Goal: Transaction & Acquisition: Obtain resource

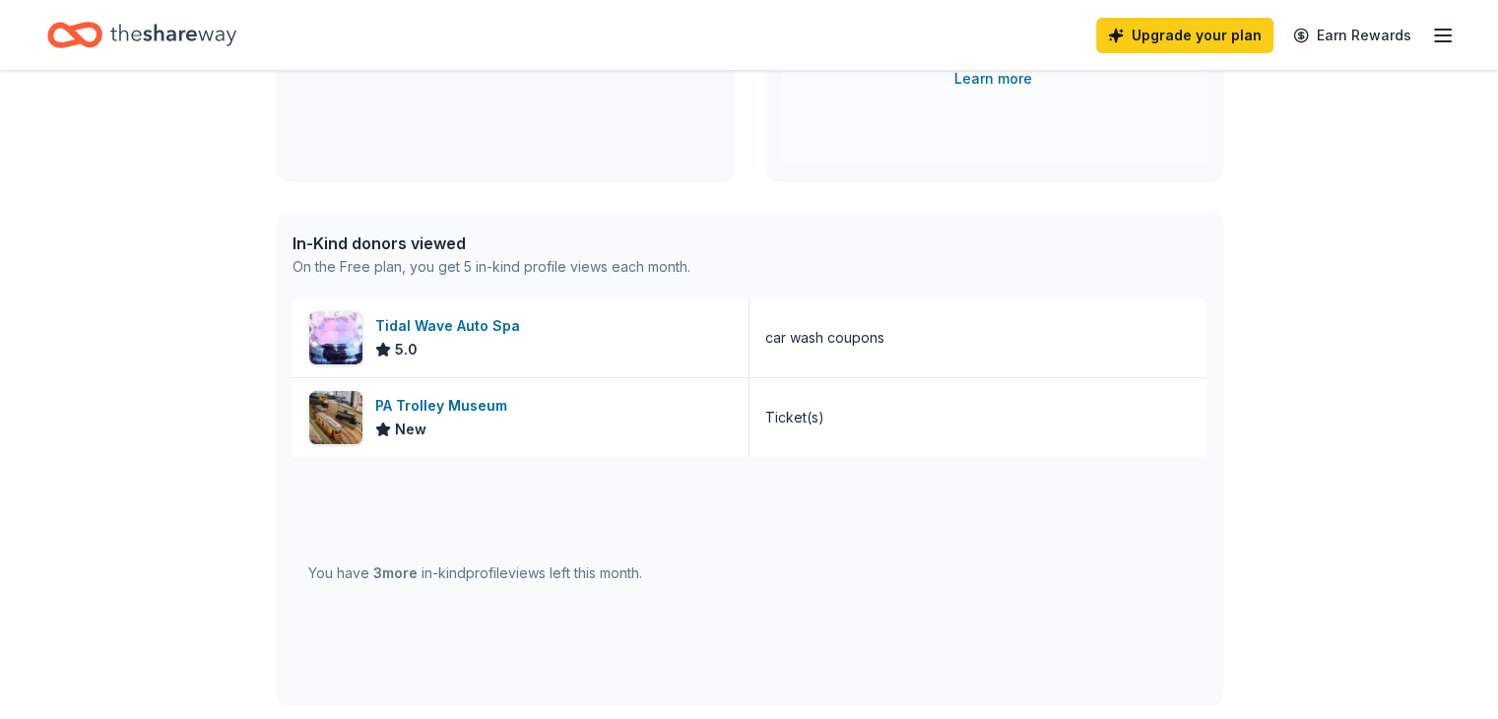
scroll to position [492, 0]
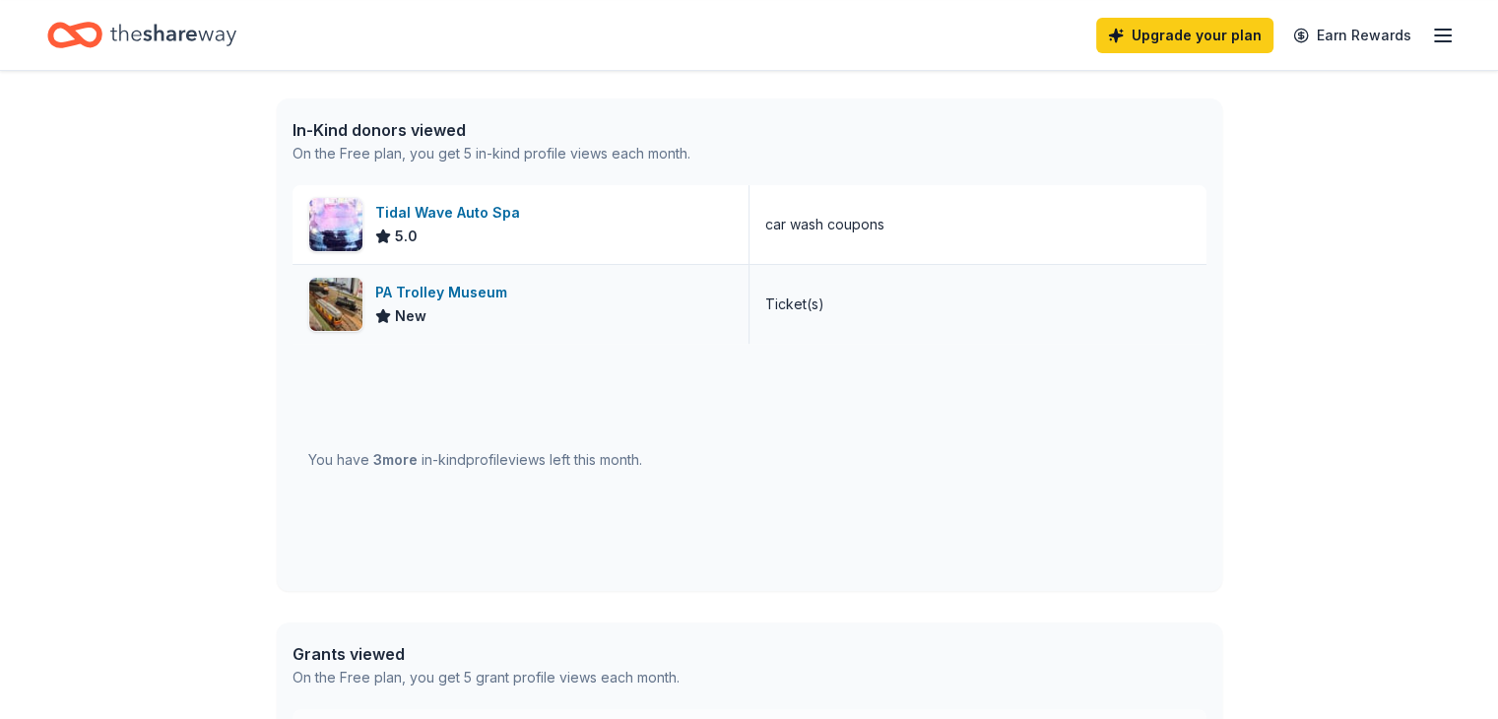
click at [407, 293] on div "PA Trolley Museum" at bounding box center [445, 293] width 140 height 24
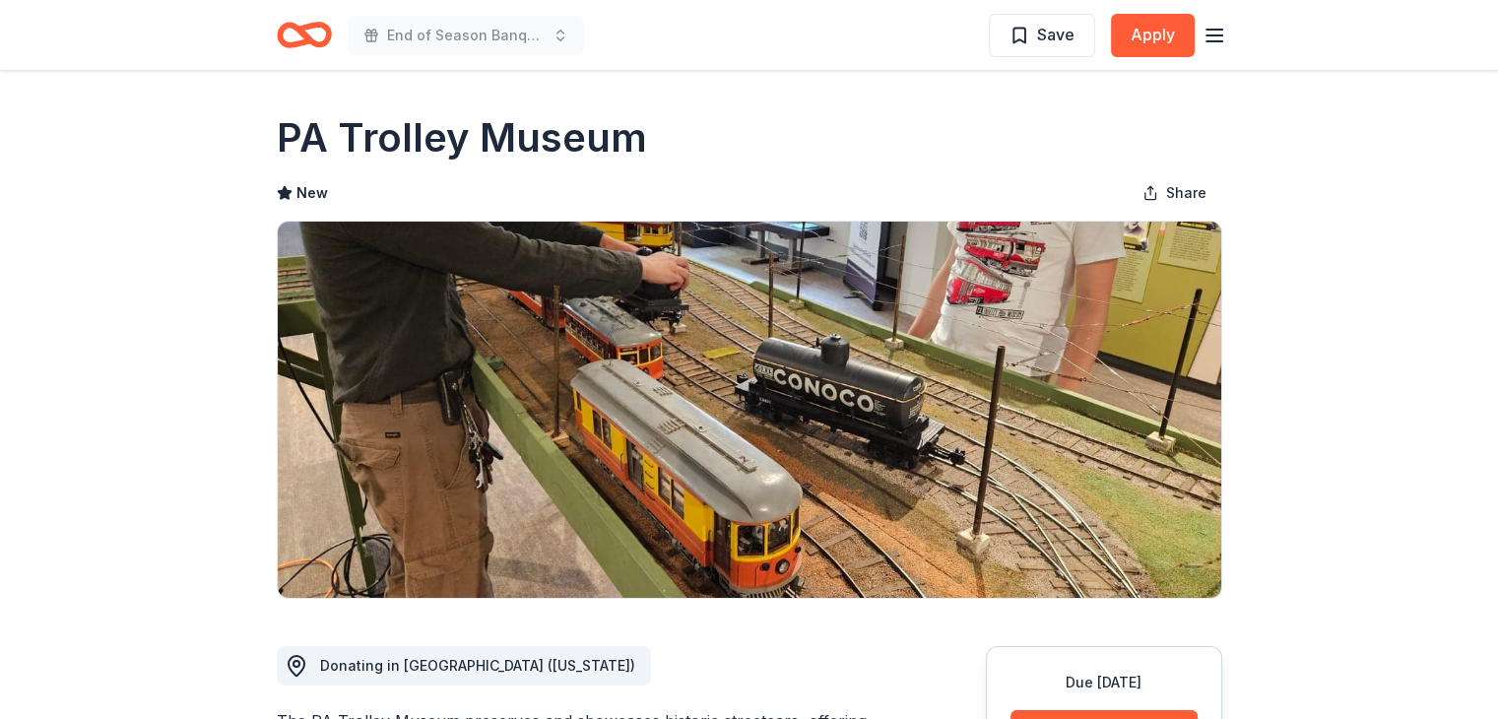
click at [1213, 37] on icon "button" at bounding box center [1214, 36] width 24 height 24
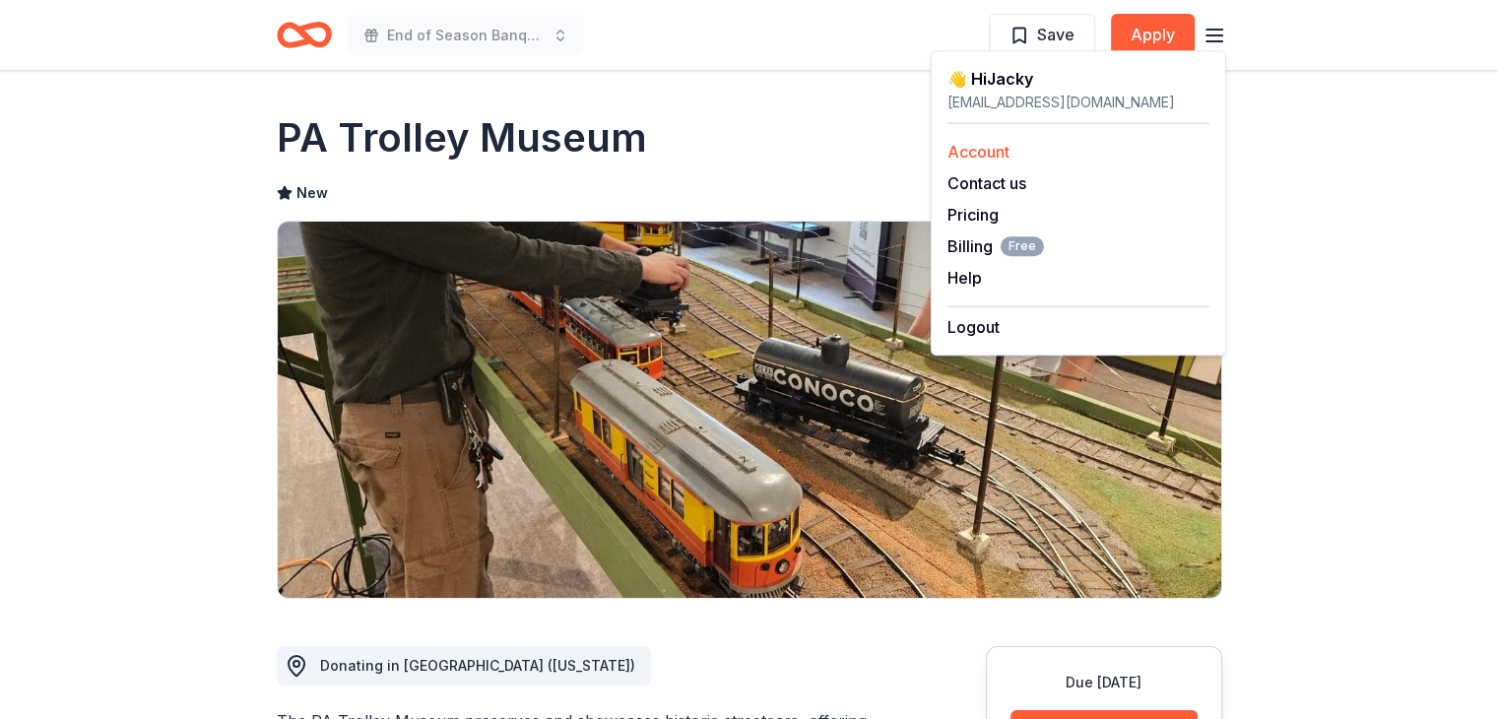
click at [986, 147] on link "Account" at bounding box center [978, 152] width 62 height 20
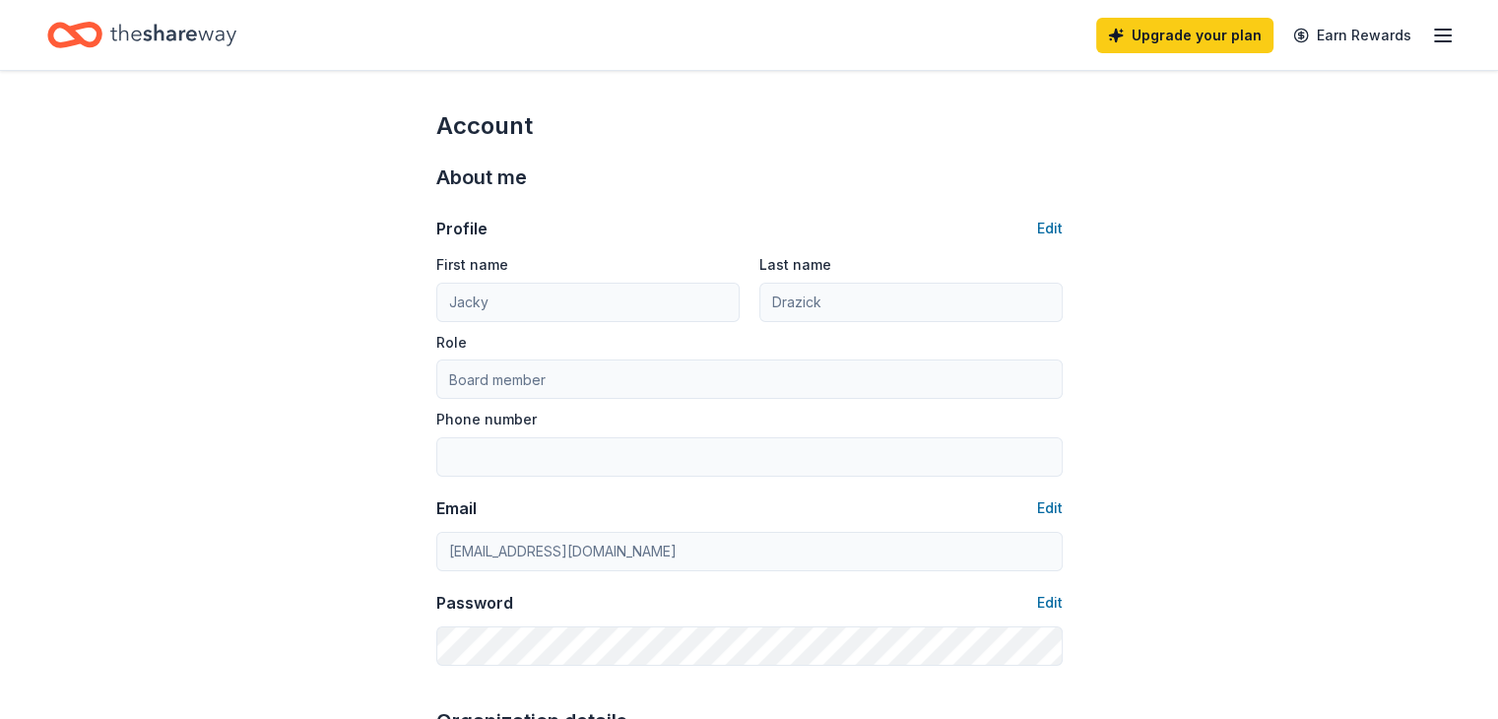
click at [1431, 44] on icon "button" at bounding box center [1443, 36] width 24 height 24
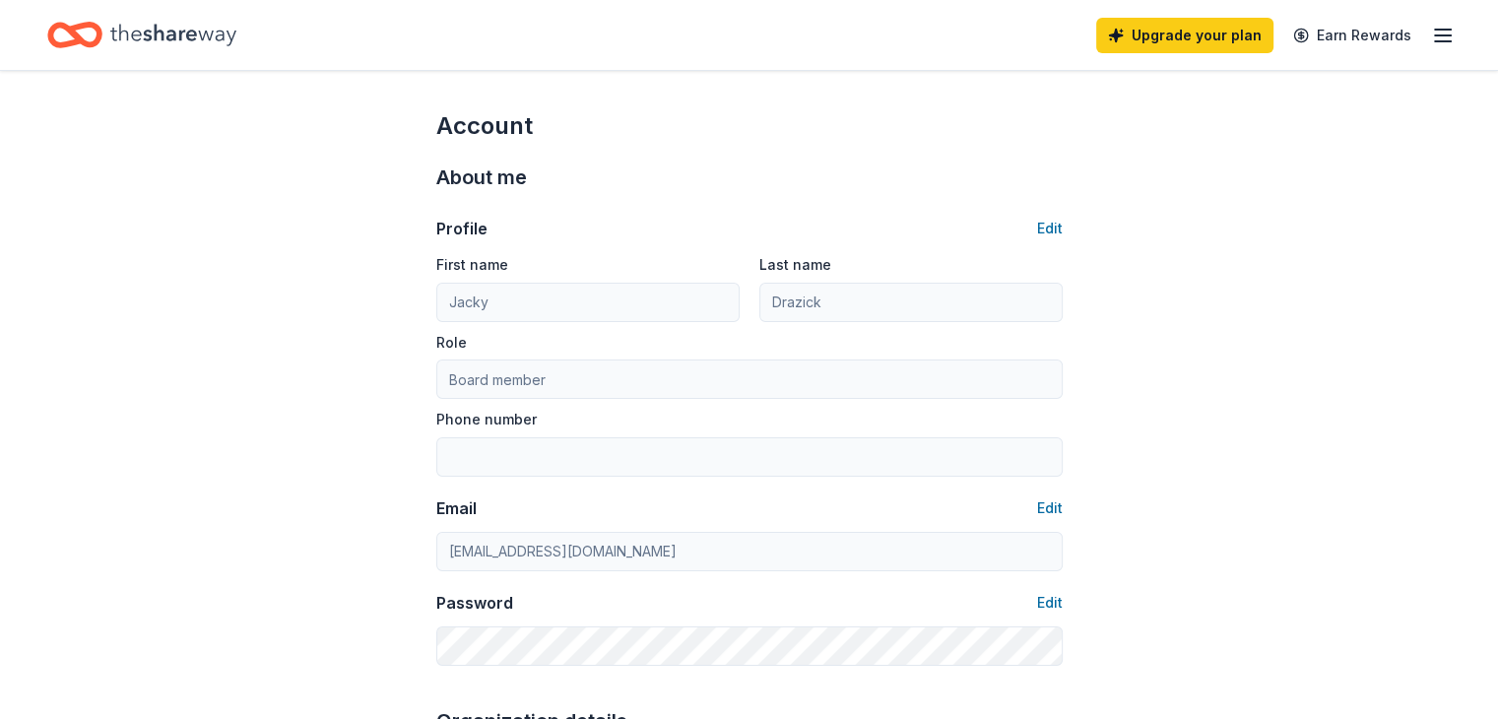
click at [142, 32] on icon "Home" at bounding box center [173, 35] width 126 height 40
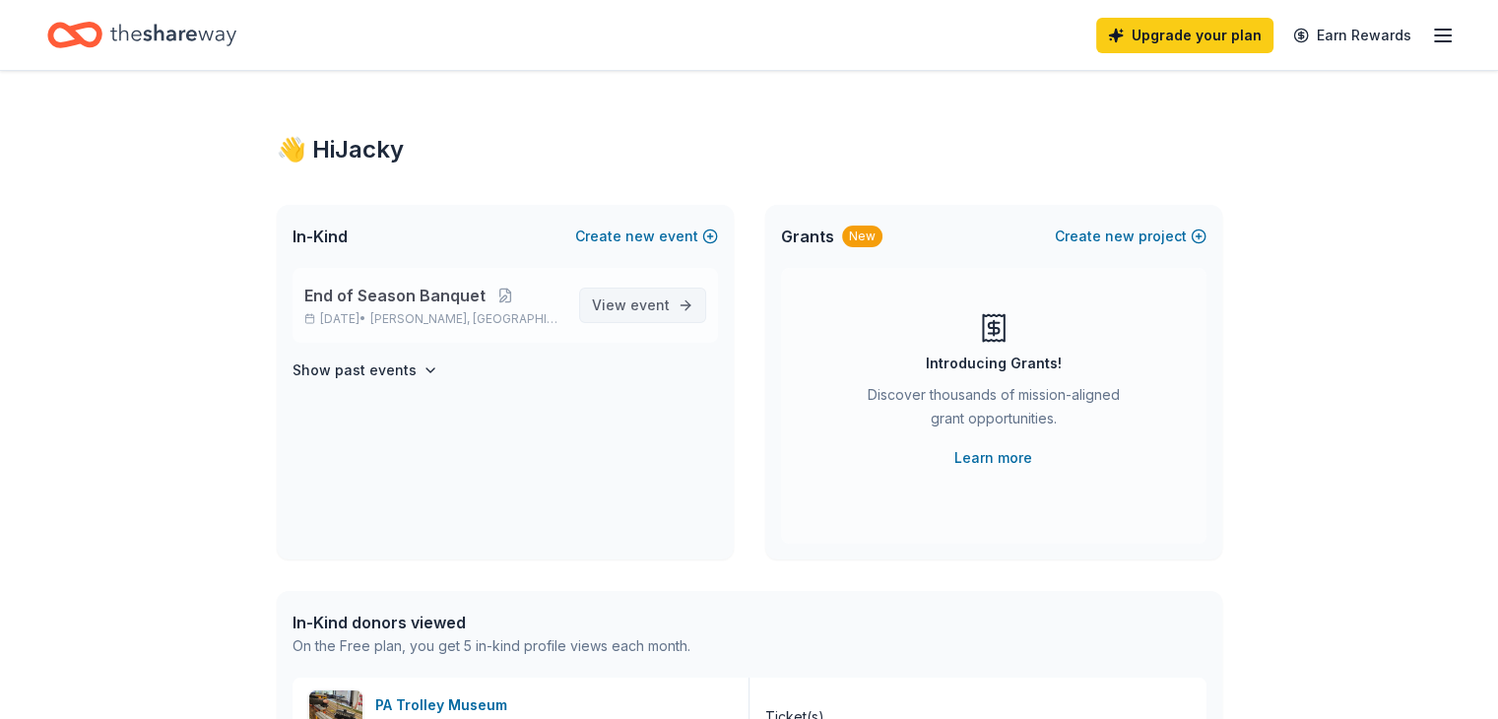
click at [618, 300] on span "View event" at bounding box center [631, 305] width 78 height 24
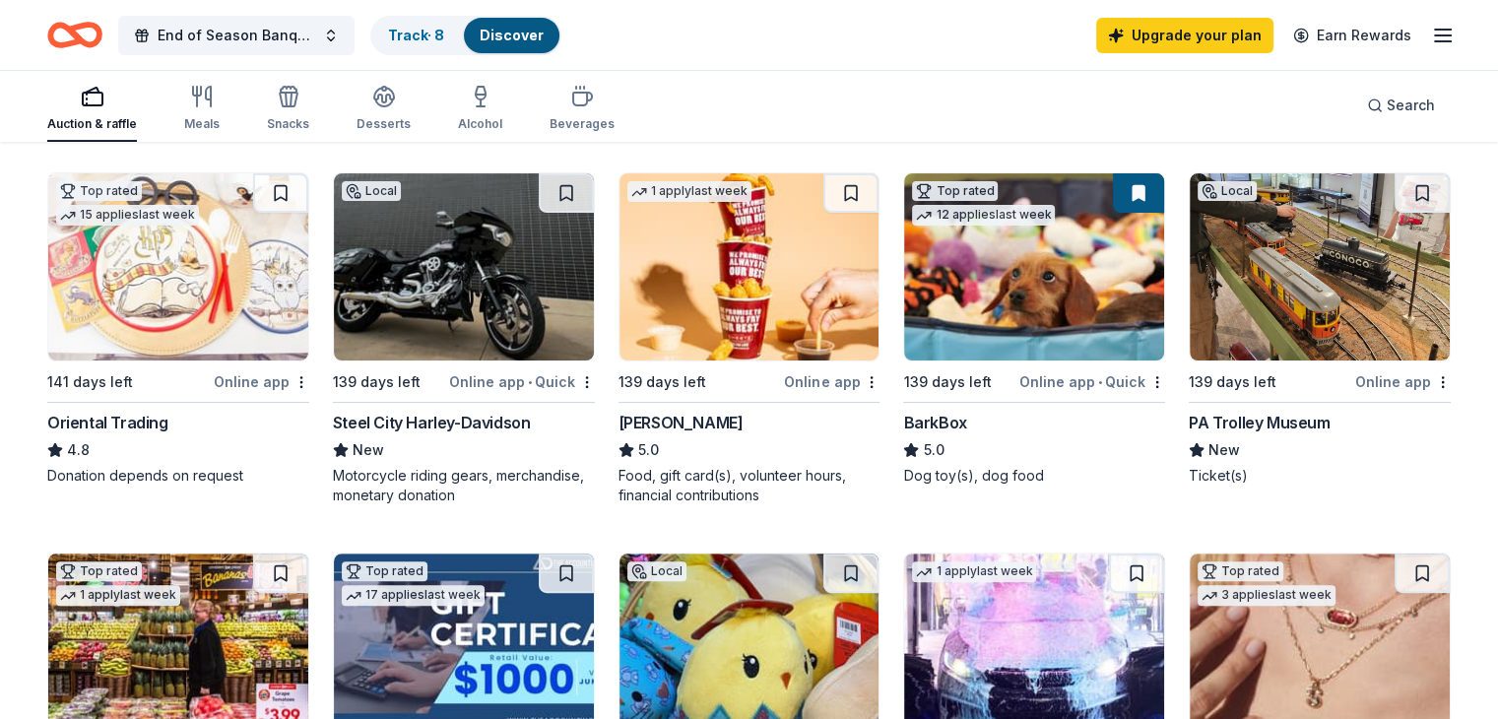
scroll to position [492, 0]
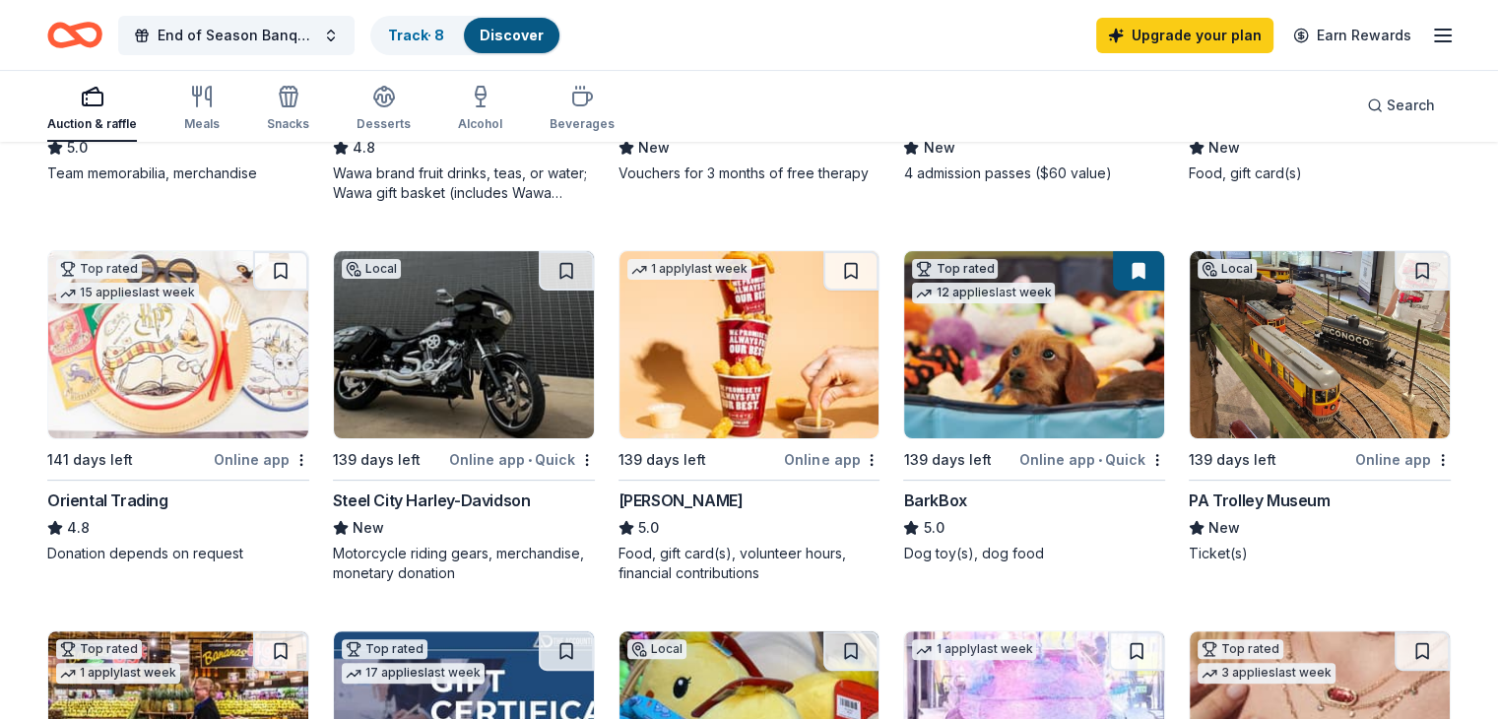
click at [1324, 293] on img at bounding box center [1319, 344] width 260 height 187
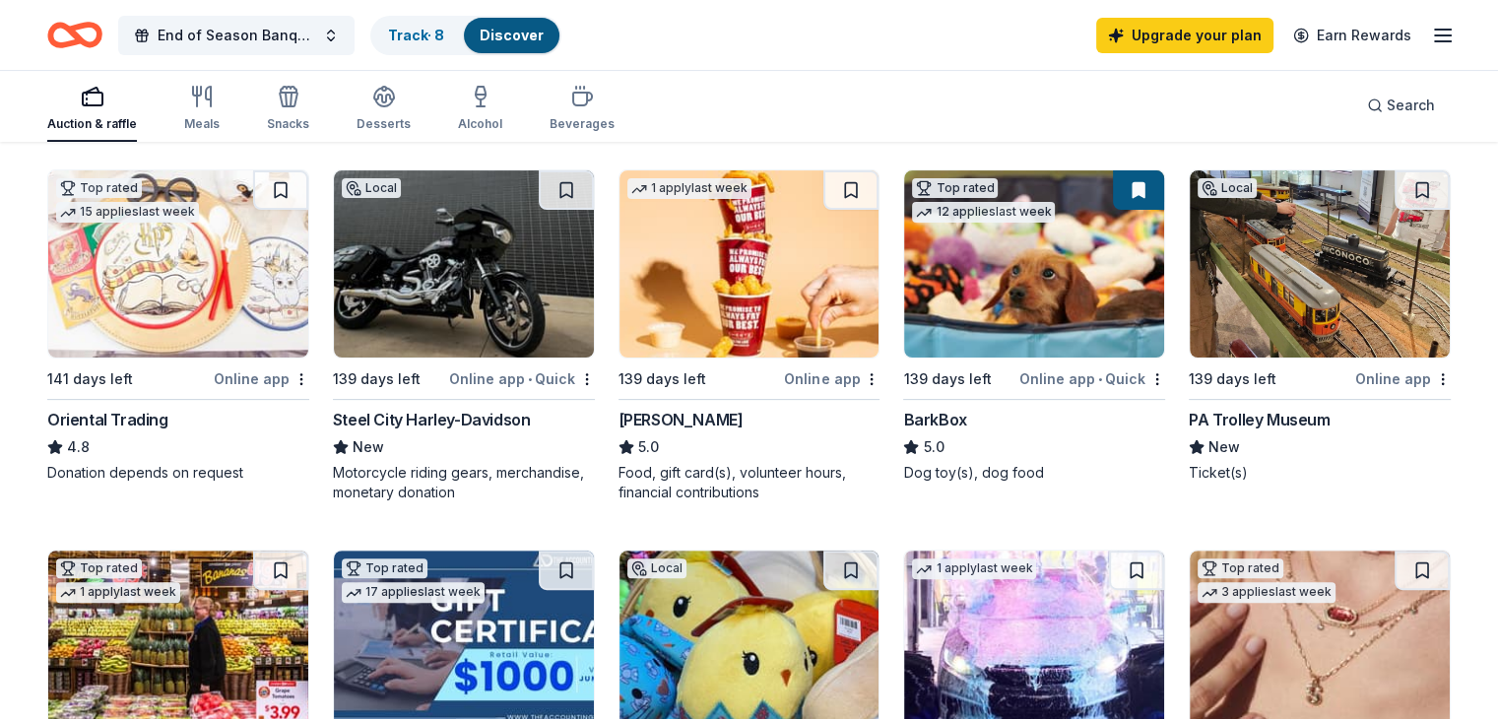
scroll to position [0, 0]
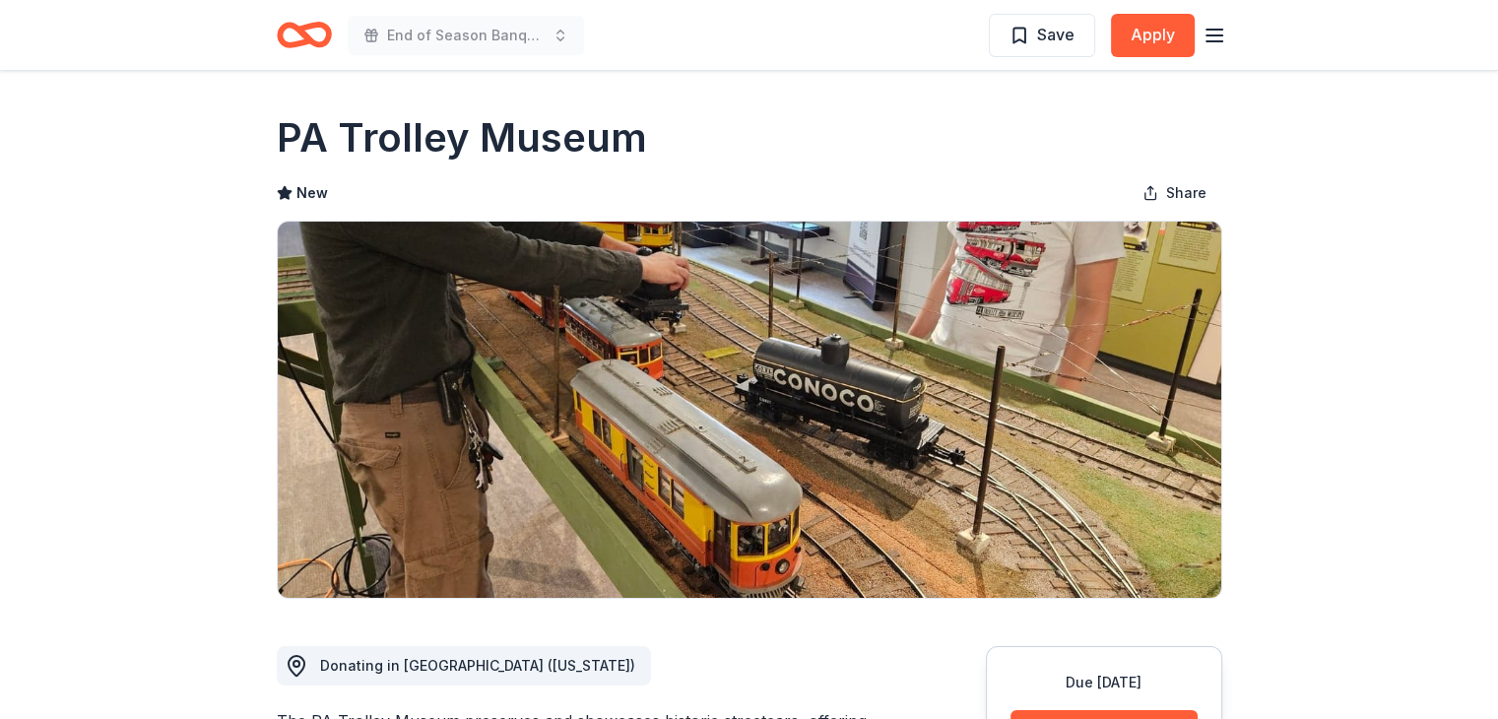
scroll to position [394, 0]
